Goal: Transaction & Acquisition: Purchase product/service

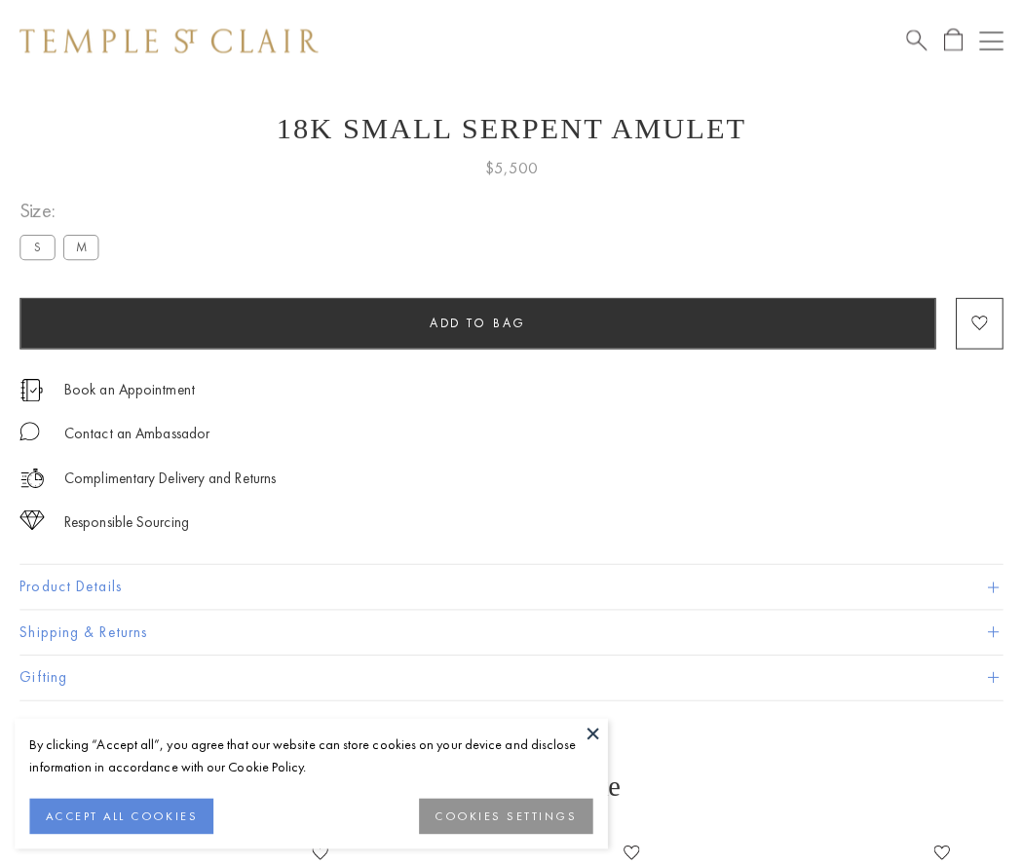
scroll to position [78, 0]
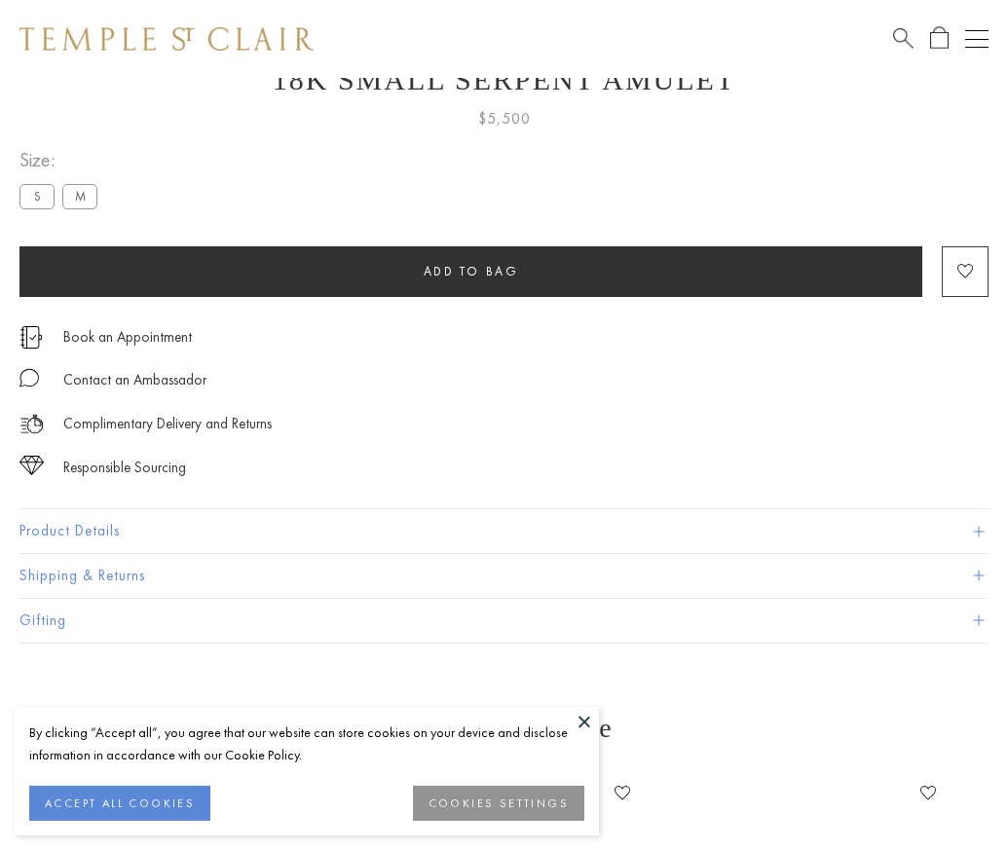
click at [471, 271] on span "Add to bag" at bounding box center [471, 271] width 95 height 17
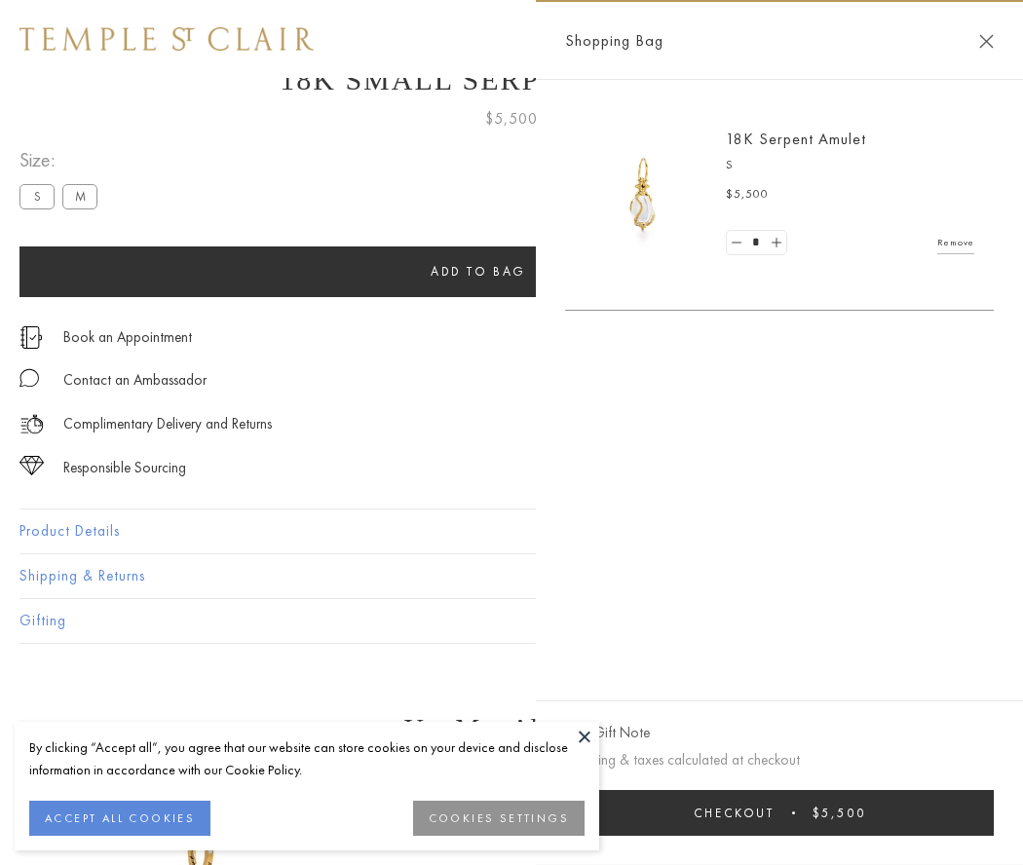
click at [779, 812] on button "Checkout $5,500" at bounding box center [779, 813] width 429 height 46
